Goal: Transaction & Acquisition: Obtain resource

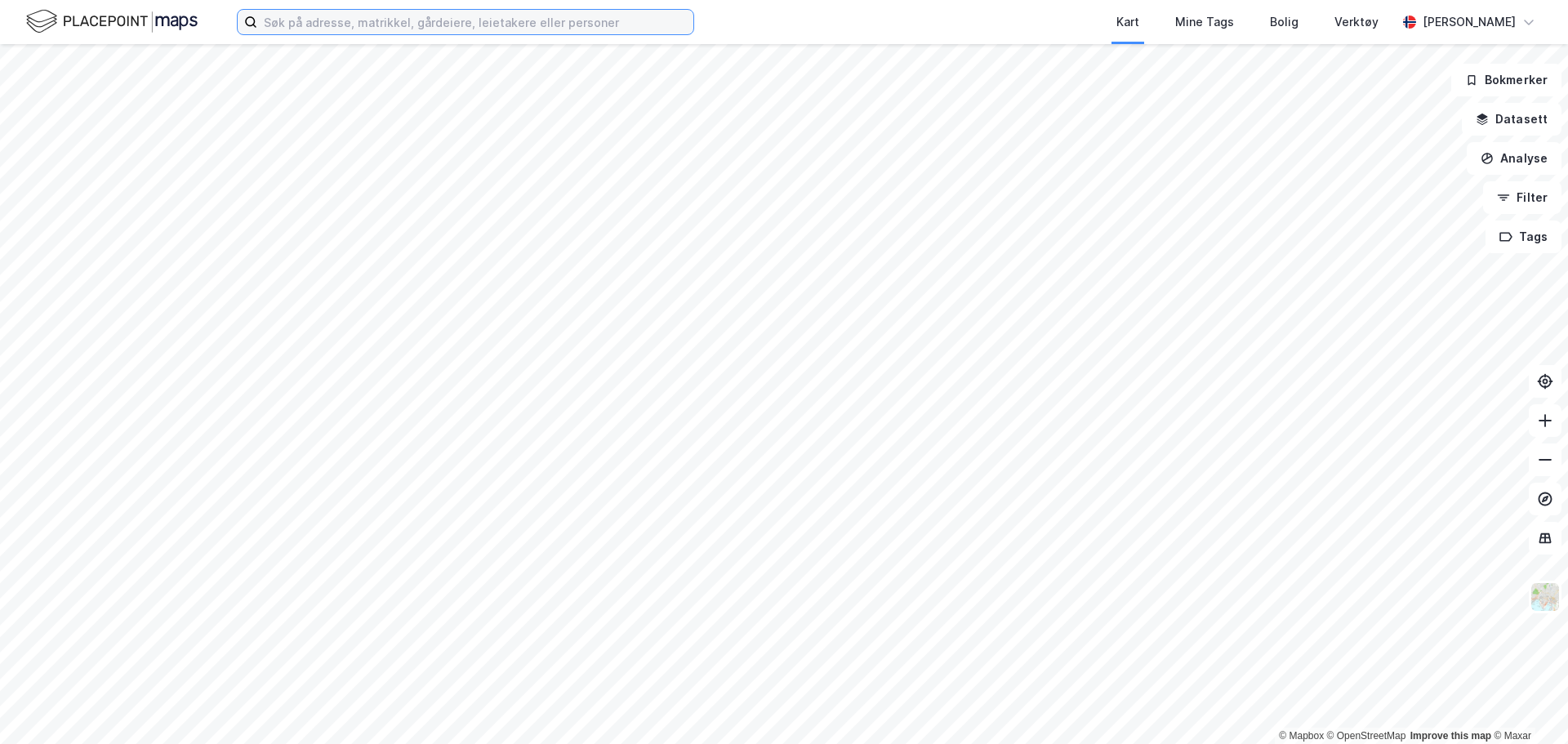
click at [320, 20] on input at bounding box center [475, 22] width 436 height 25
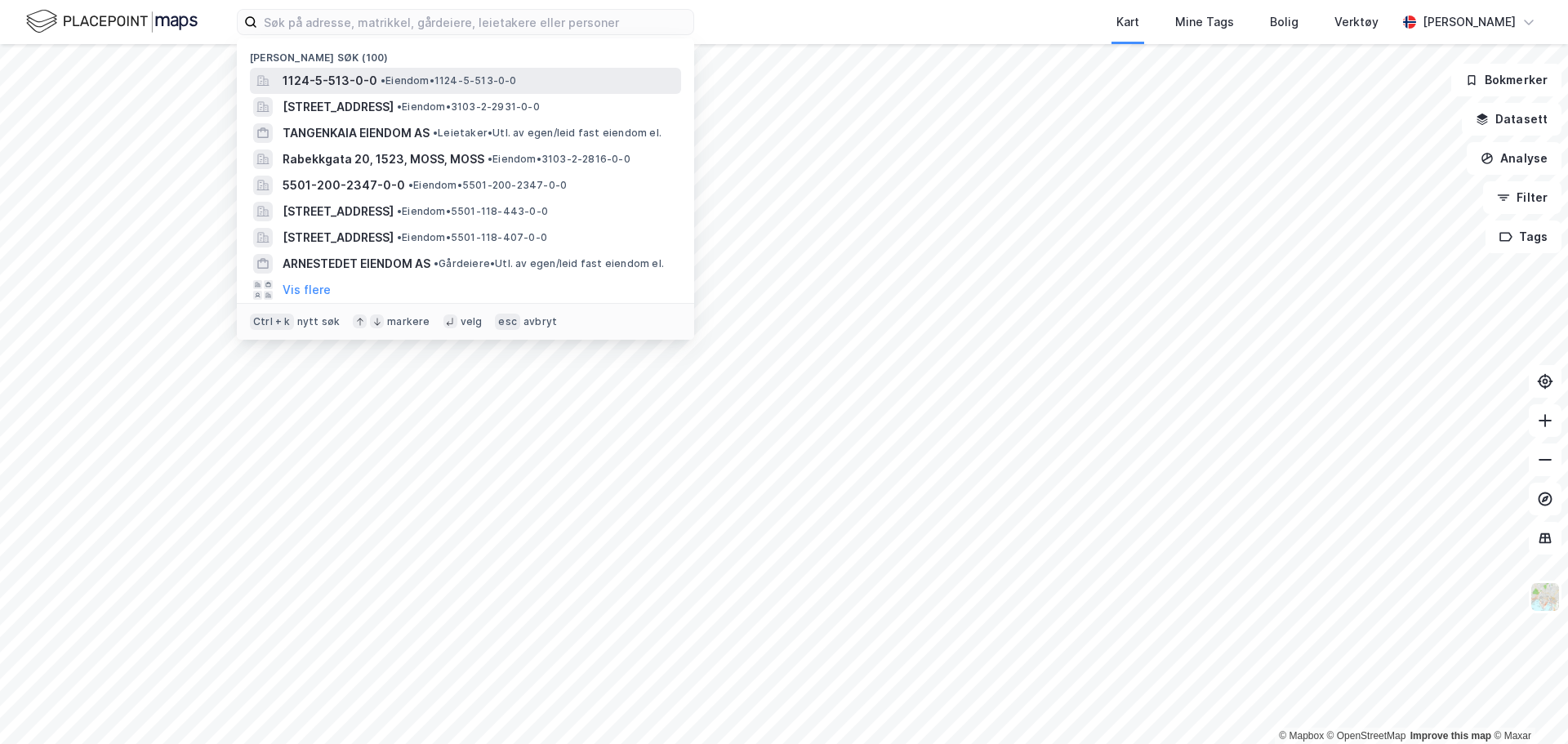
click at [328, 78] on span "1124-5-513-0-0" at bounding box center [330, 81] width 94 height 20
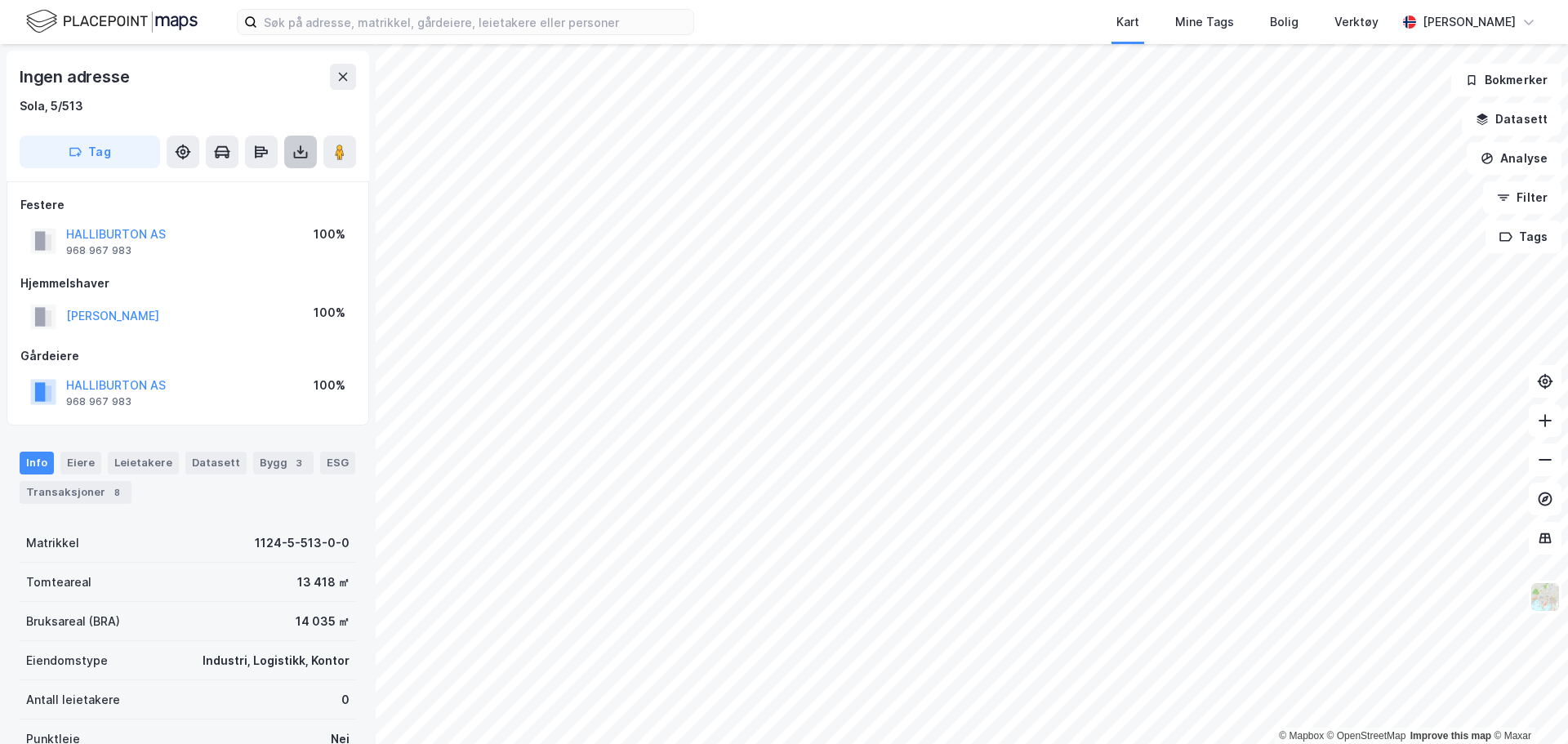
click at [304, 149] on icon at bounding box center [301, 152] width 16 height 16
click at [280, 184] on div "Last ned grunnbok" at bounding box center [230, 184] width 174 height 26
